Goal: Communication & Community: Answer question/provide support

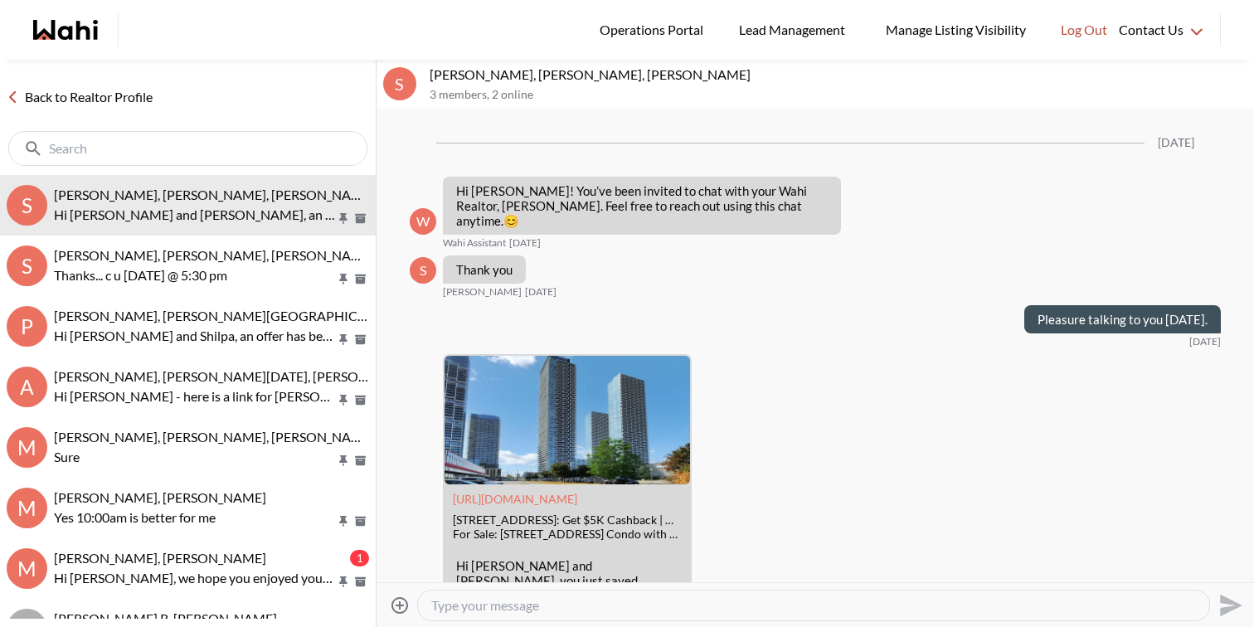
scroll to position [2361, 0]
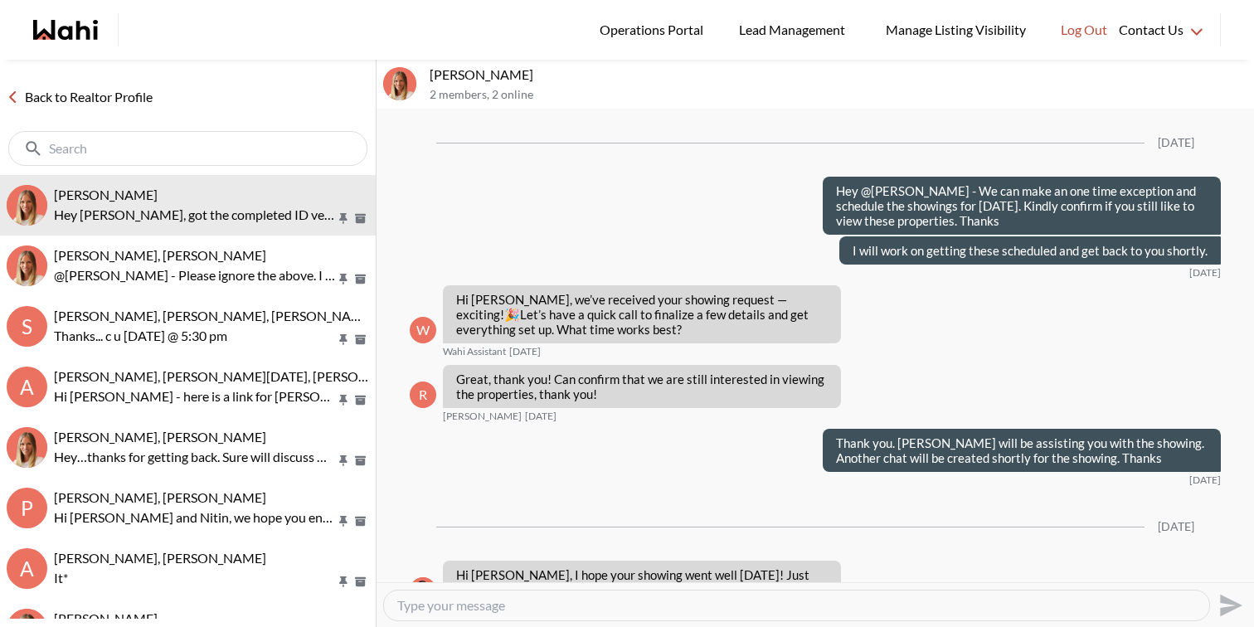
scroll to position [2098, 0]
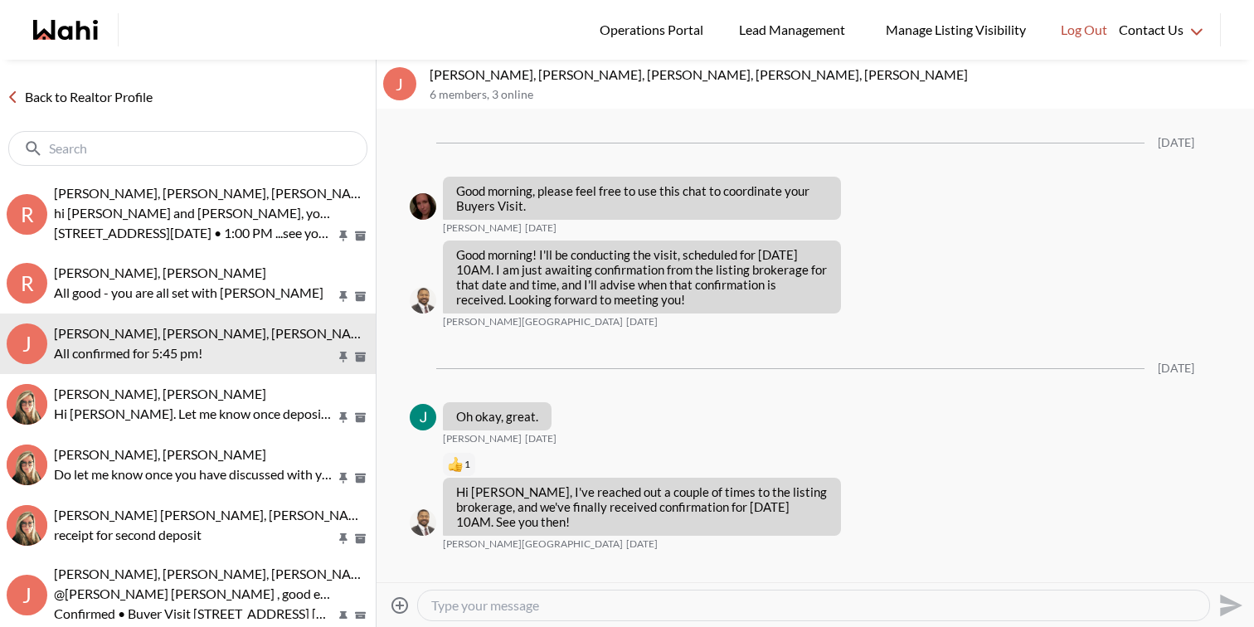
scroll to position [1078, 0]
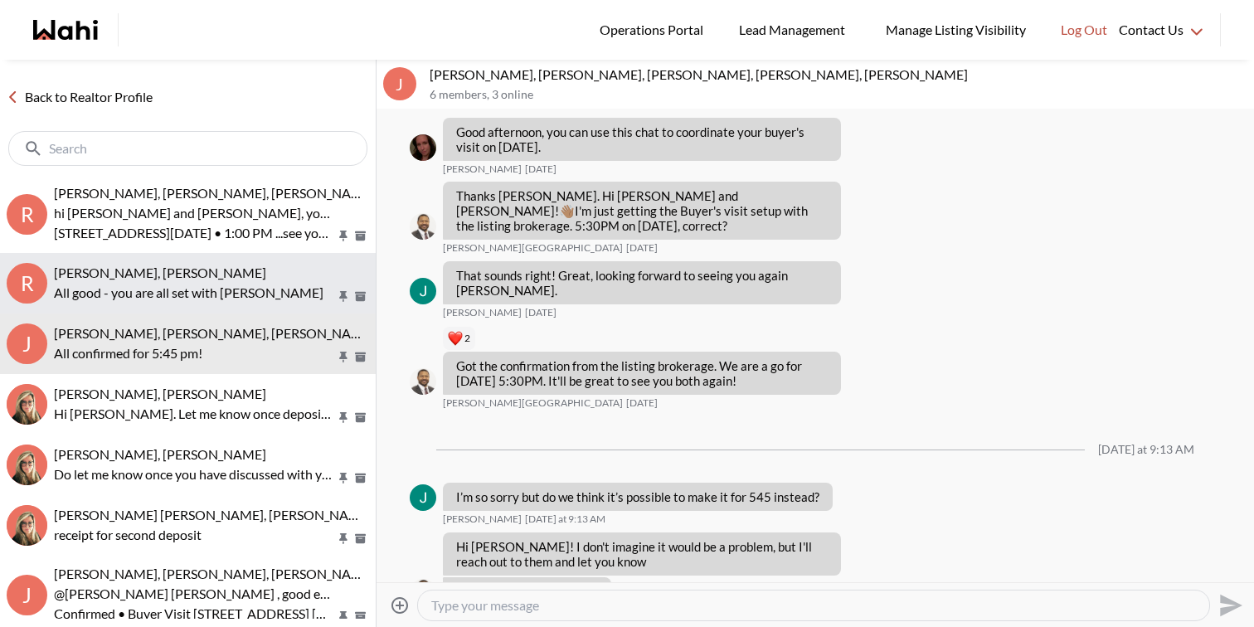
click at [260, 265] on span "Russell Perreira, Antonietta Morano-Perreira, Barbara" at bounding box center [160, 273] width 212 height 16
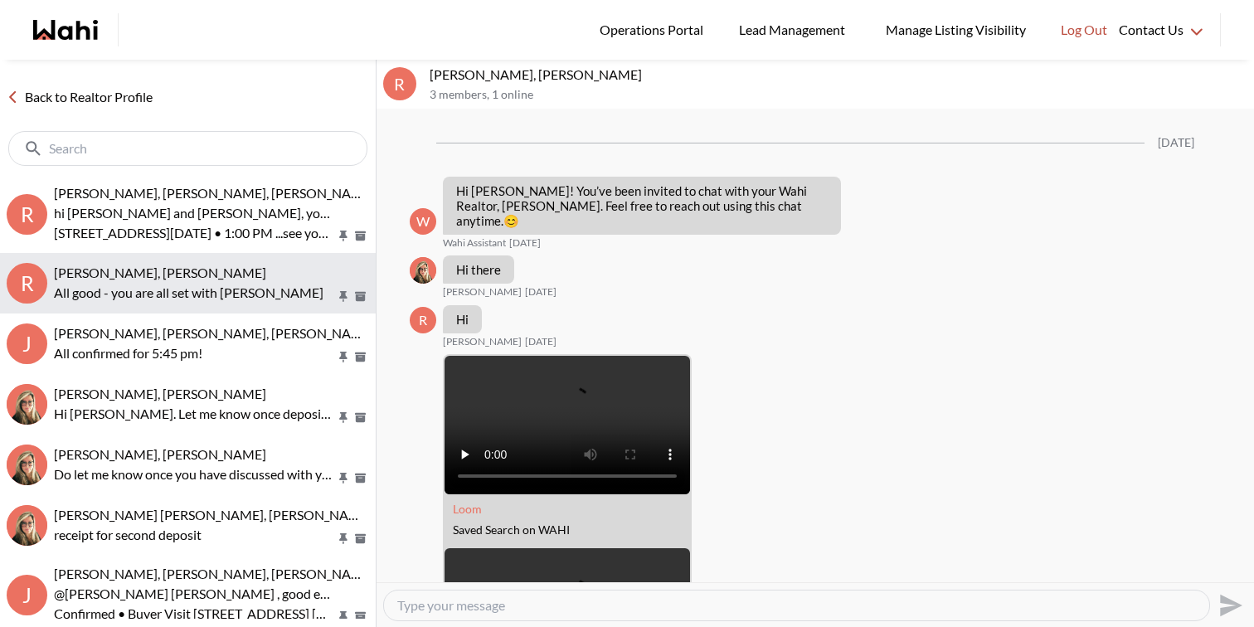
scroll to position [1653, 0]
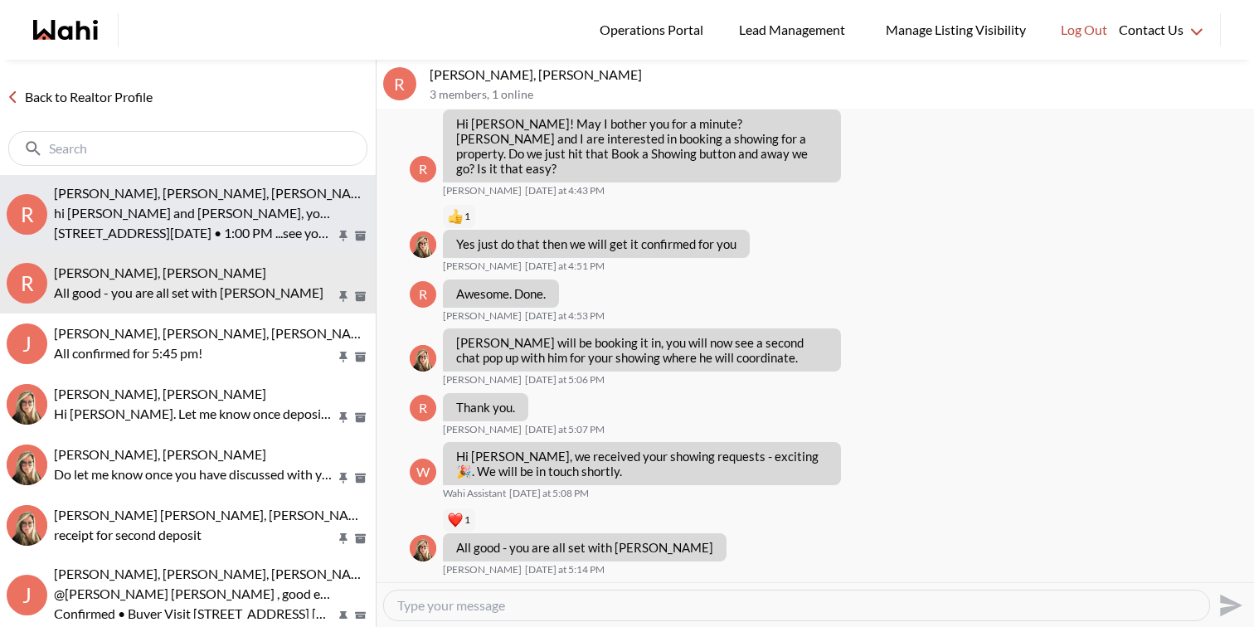
click at [272, 221] on p "hi Russell and Antonietta, your showing request for tomorrow is confirmed." at bounding box center [195, 213] width 282 height 20
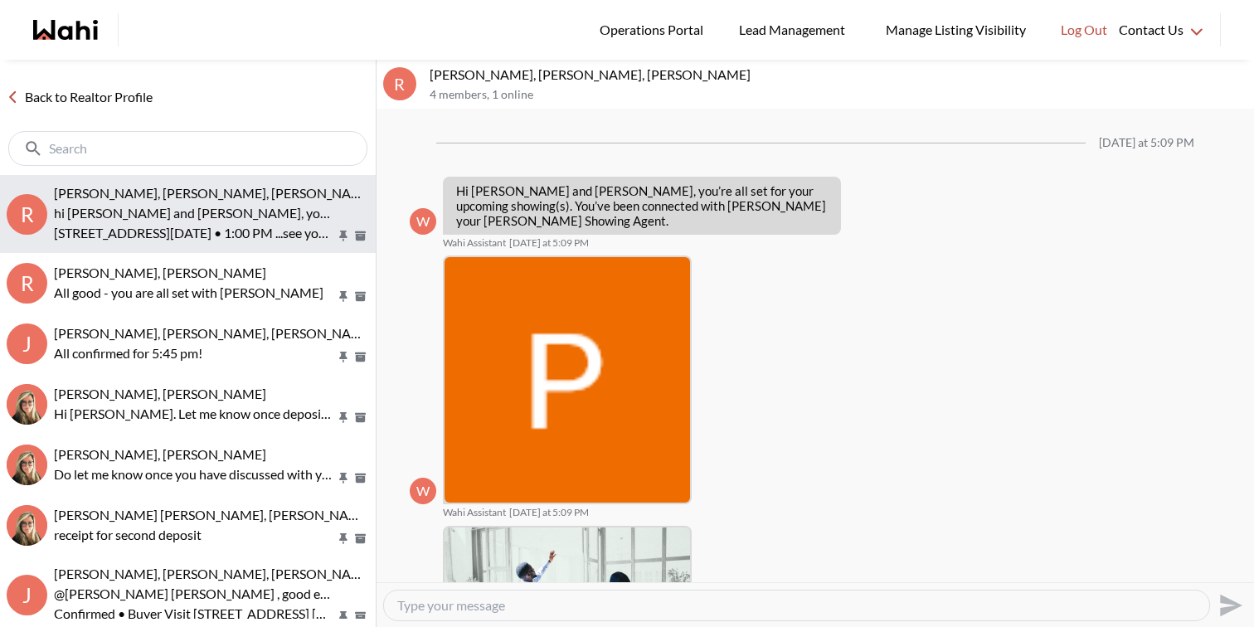
scroll to position [460, 0]
